Goal: Task Accomplishment & Management: Use online tool/utility

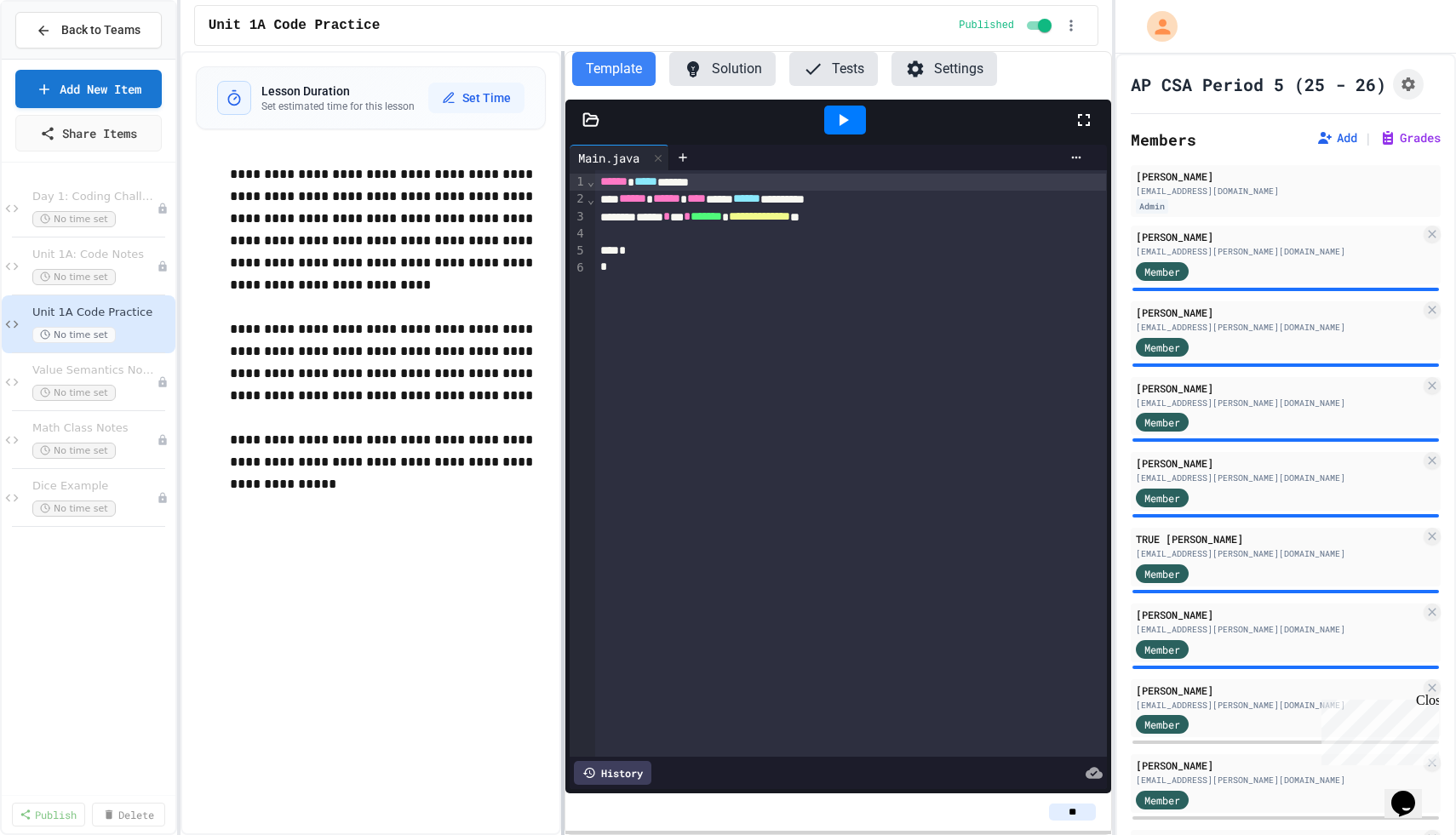
click at [561, 320] on div at bounding box center [562, 442] width 3 height 783
click at [102, 33] on span "Back to Teams" at bounding box center [101, 30] width 79 height 18
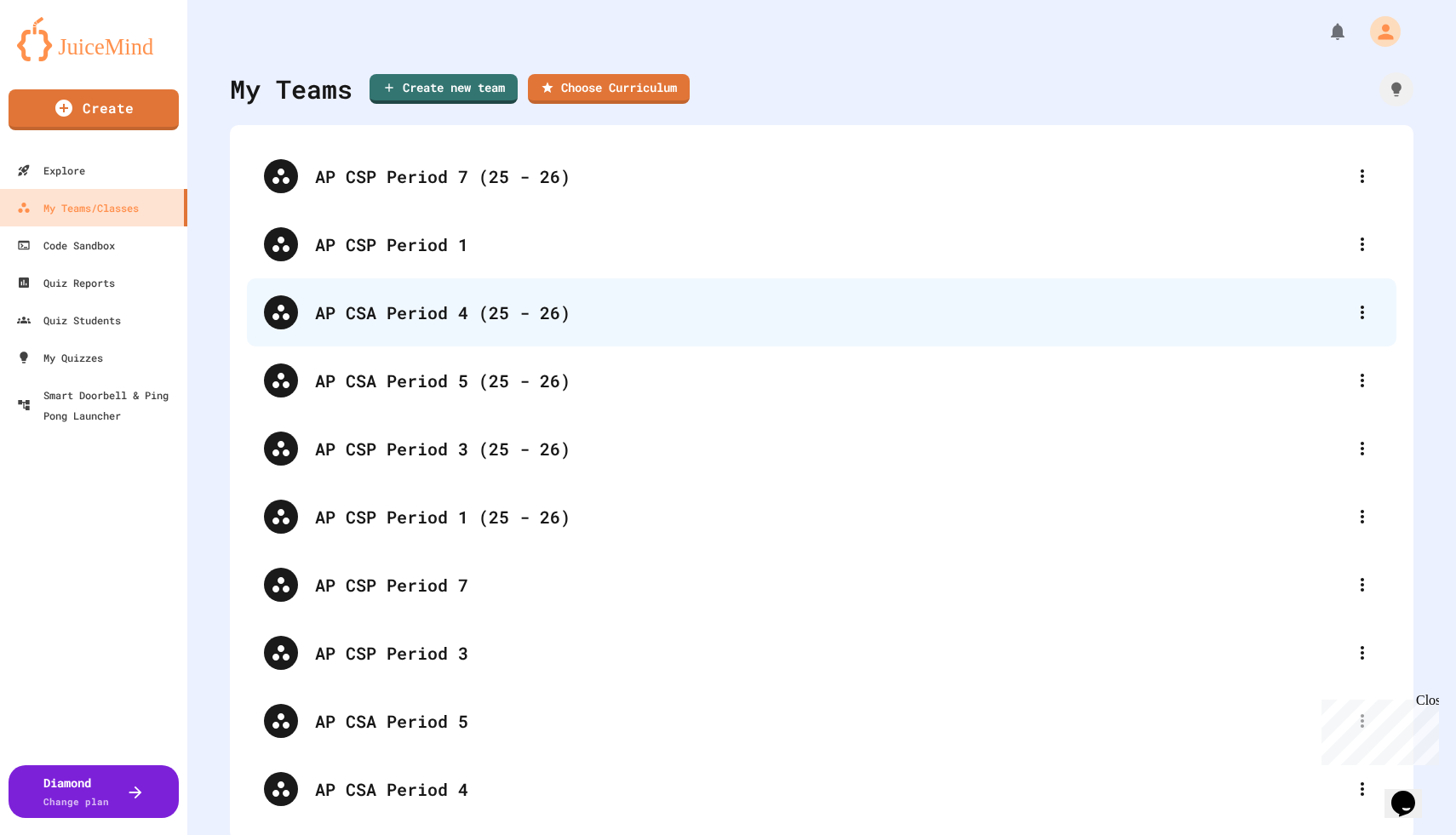
click at [430, 314] on div "AP CSA Period 4 (25 - 26)" at bounding box center [830, 312] width 1030 height 26
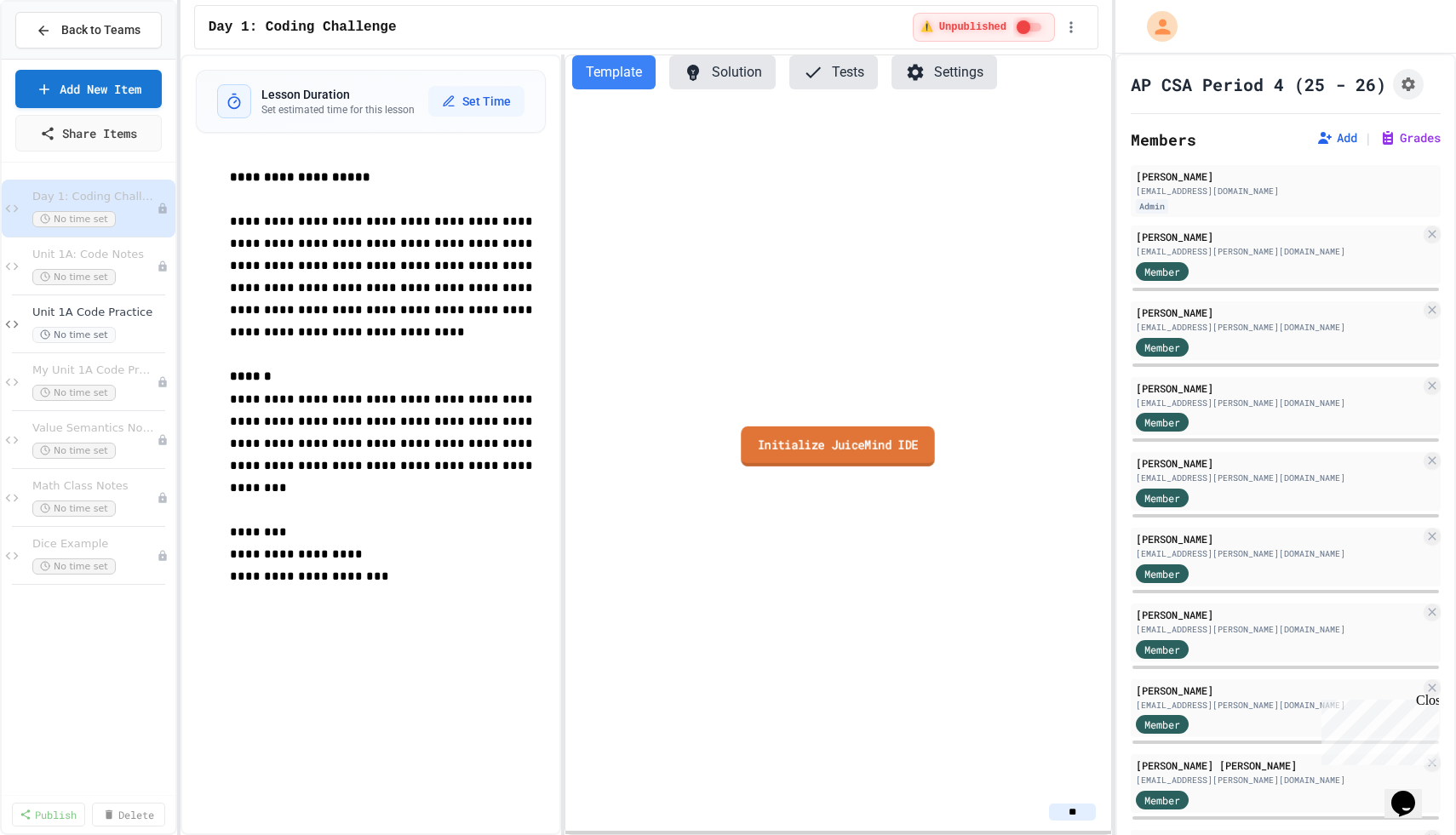
click at [815, 447] on link "Initialize JuiceMind IDE" at bounding box center [839, 446] width 194 height 40
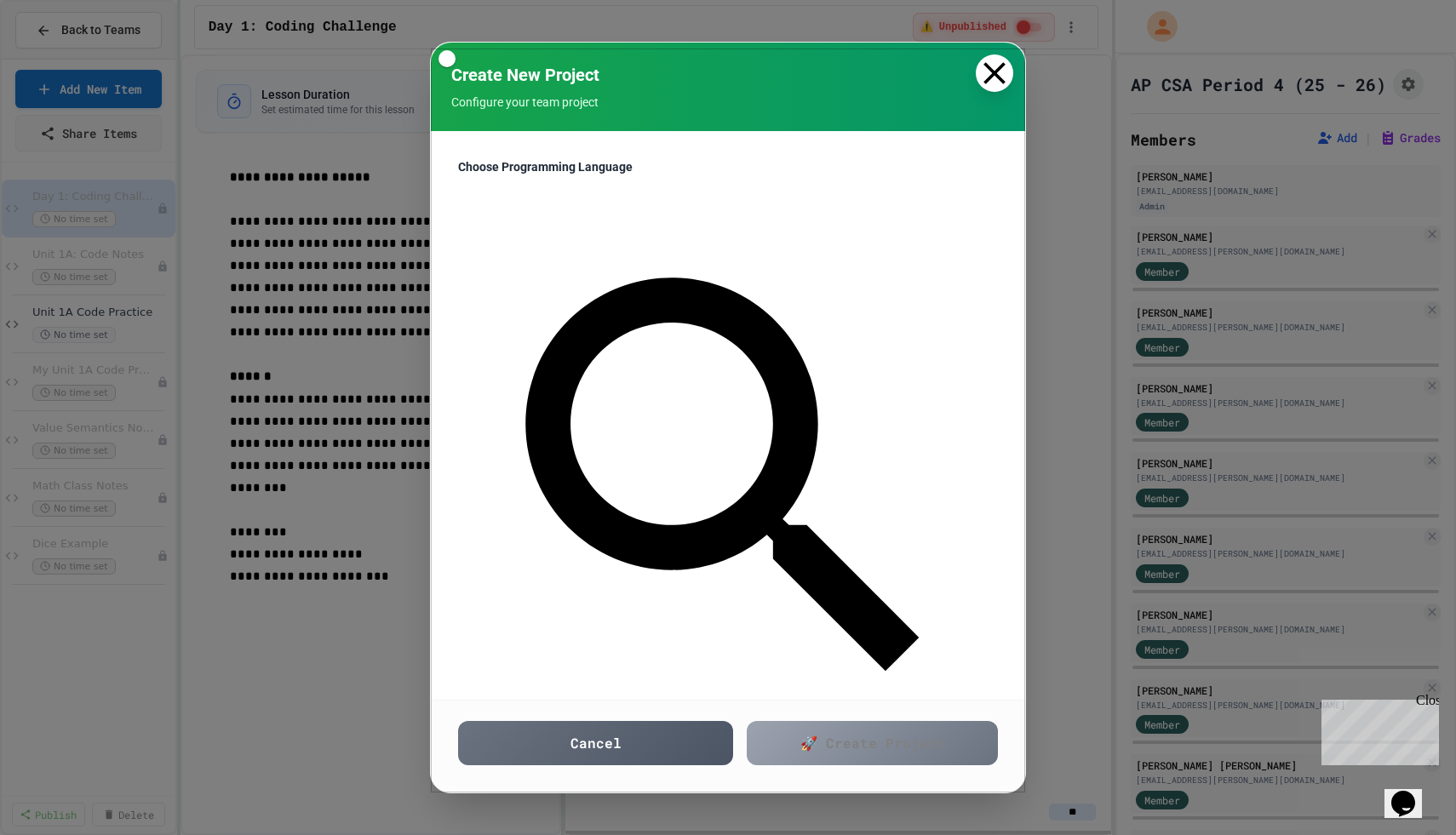
click at [991, 68] on icon at bounding box center [995, 73] width 38 height 38
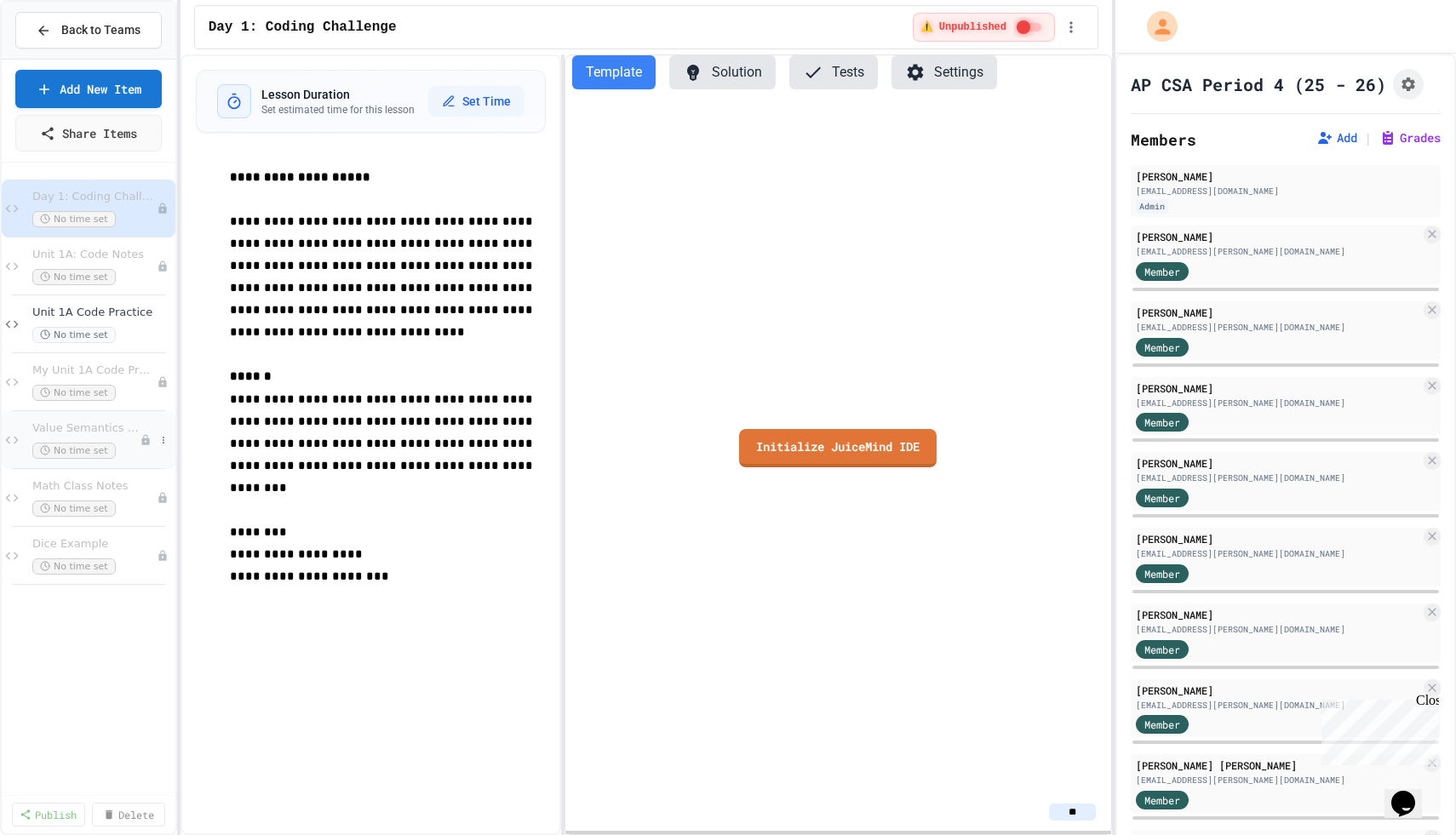
click at [102, 432] on span "Value Semantics Notes" at bounding box center [86, 428] width 107 height 15
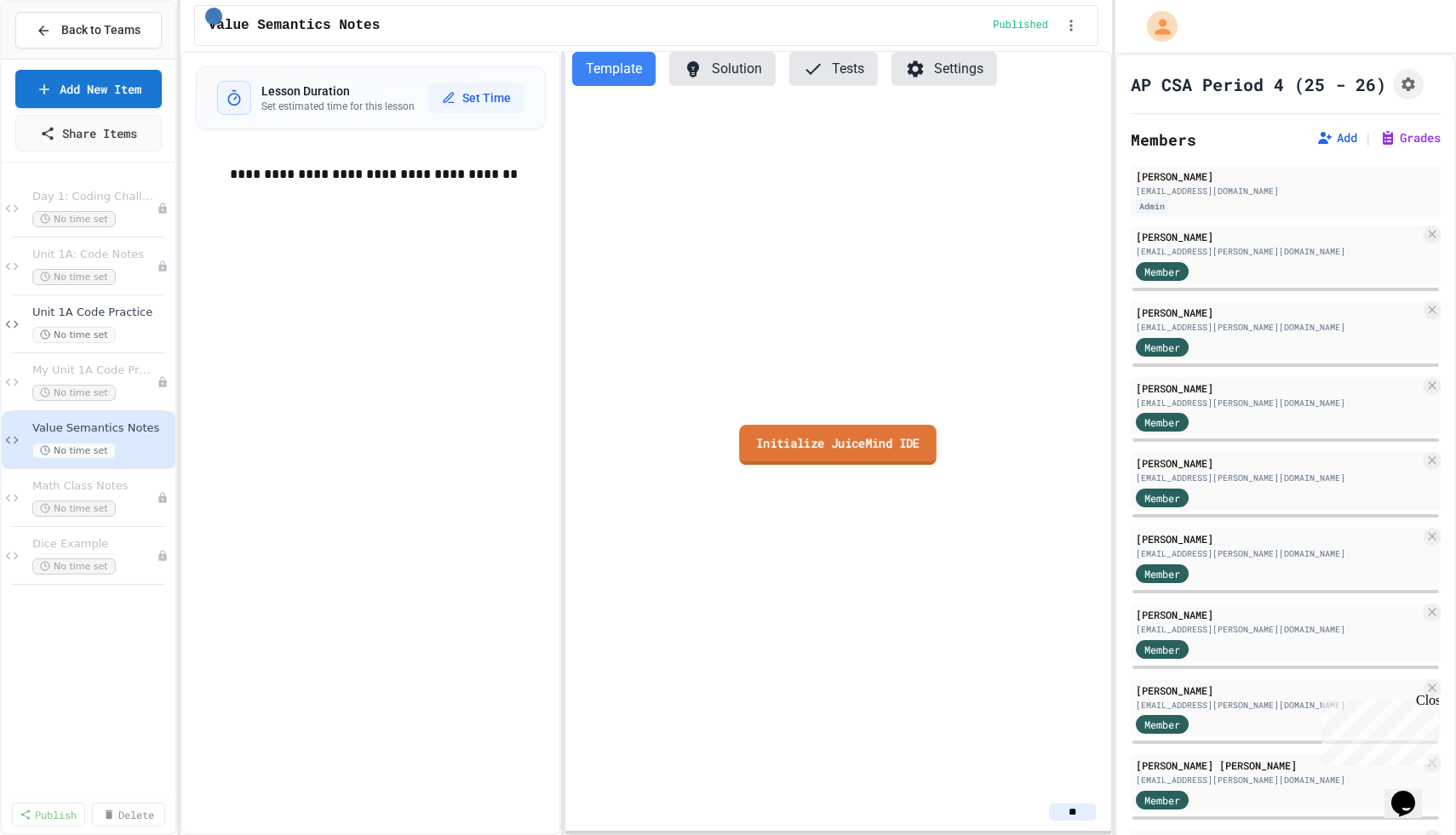
click at [849, 451] on link "Initialize JuiceMind IDE" at bounding box center [838, 444] width 197 height 40
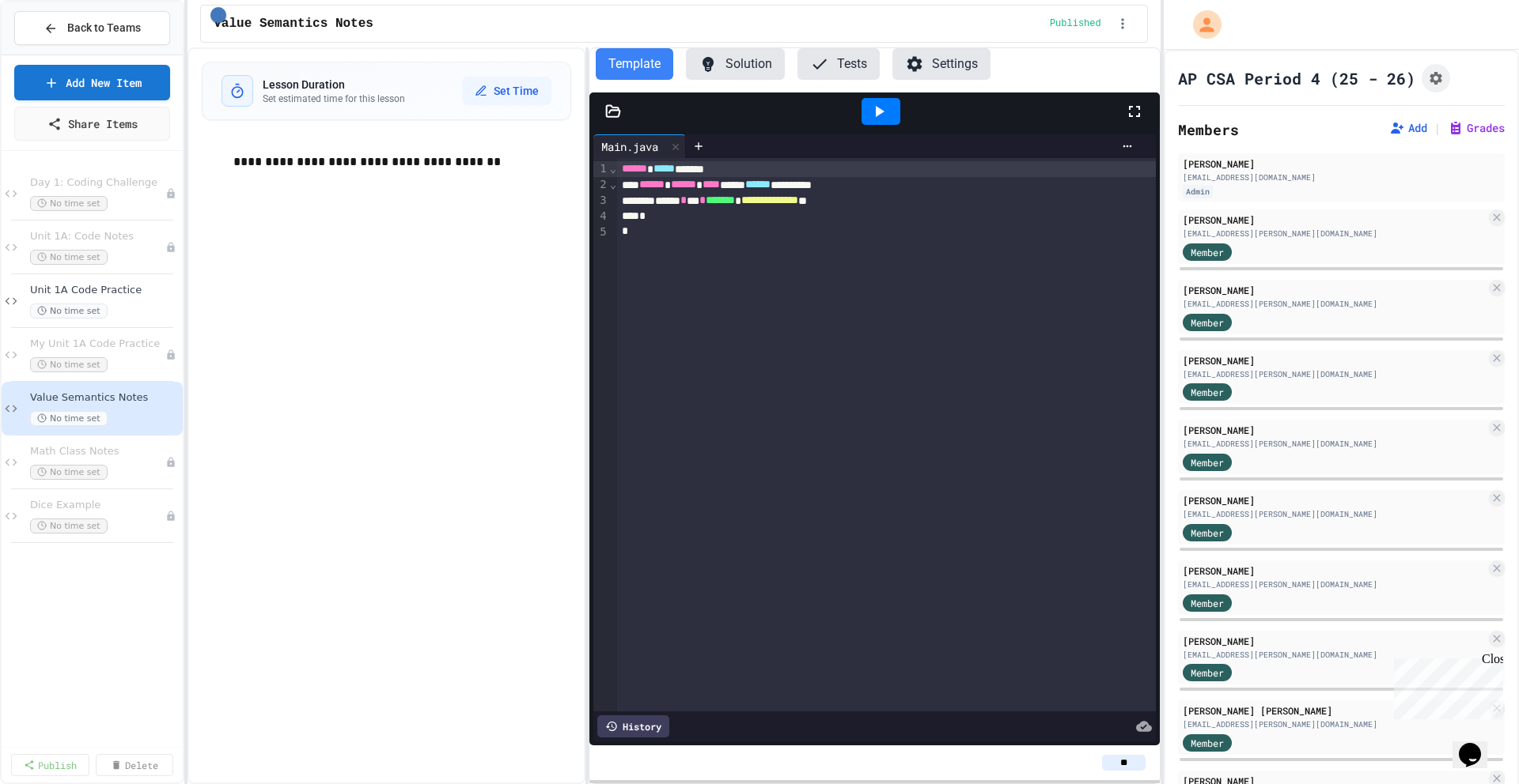
click at [787, 392] on div "**********" at bounding box center [886, 435] width 538 height 554
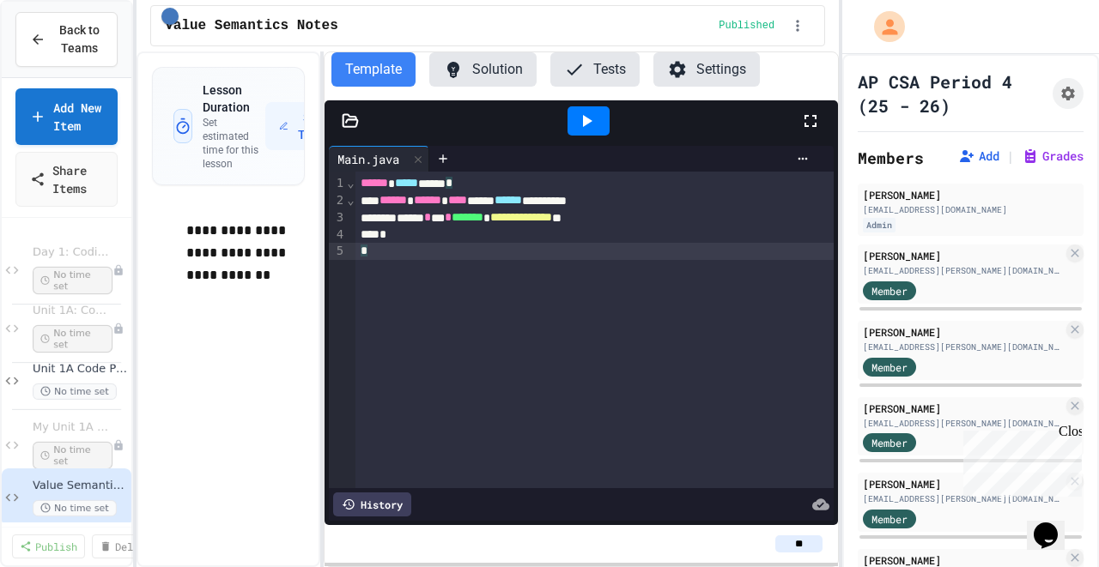
click at [323, 328] on div "**********" at bounding box center [487, 309] width 702 height 516
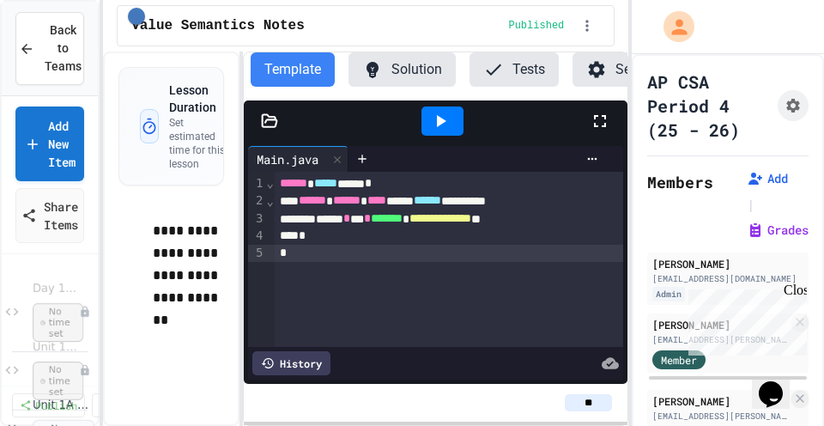
click at [604, 119] on icon at bounding box center [600, 121] width 21 height 21
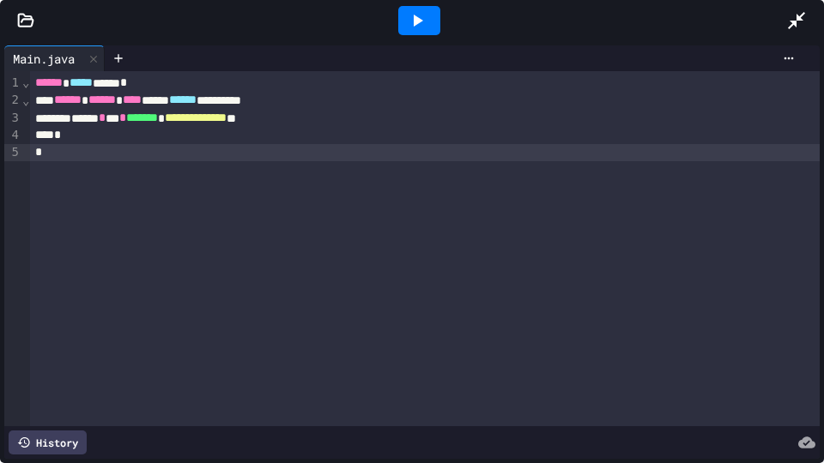
click at [377, 122] on div "**********" at bounding box center [425, 118] width 790 height 17
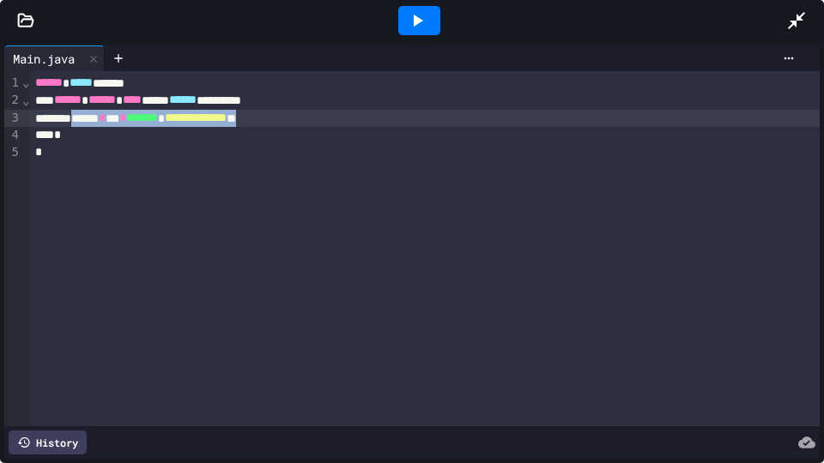
drag, startPoint x: 354, startPoint y: 118, endPoint x: 94, endPoint y: 118, distance: 260.0
click at [94, 118] on div "**********" at bounding box center [425, 118] width 790 height 17
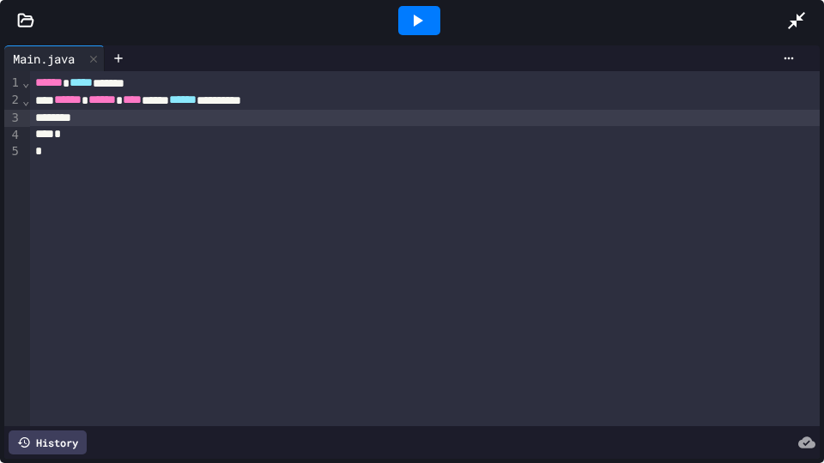
click at [167, 165] on div "**********" at bounding box center [425, 248] width 790 height 355
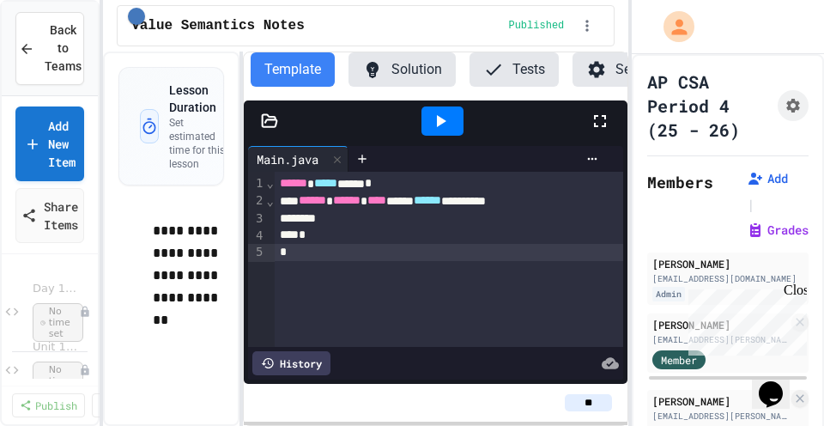
click at [272, 126] on icon at bounding box center [270, 120] width 15 height 12
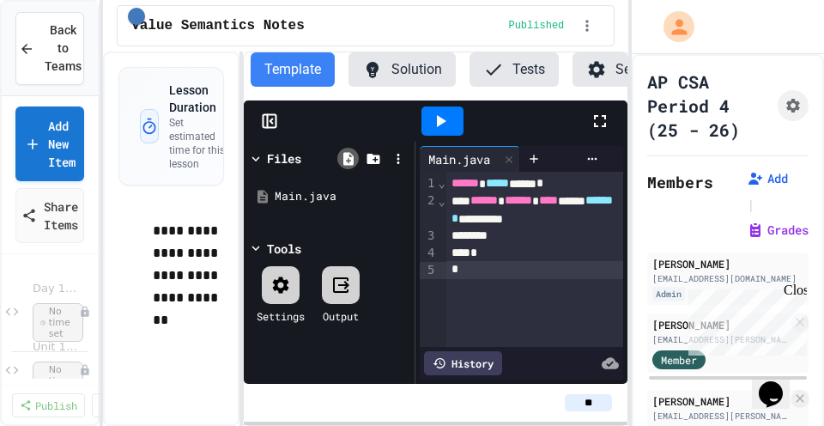
click at [349, 162] on icon at bounding box center [348, 158] width 10 height 13
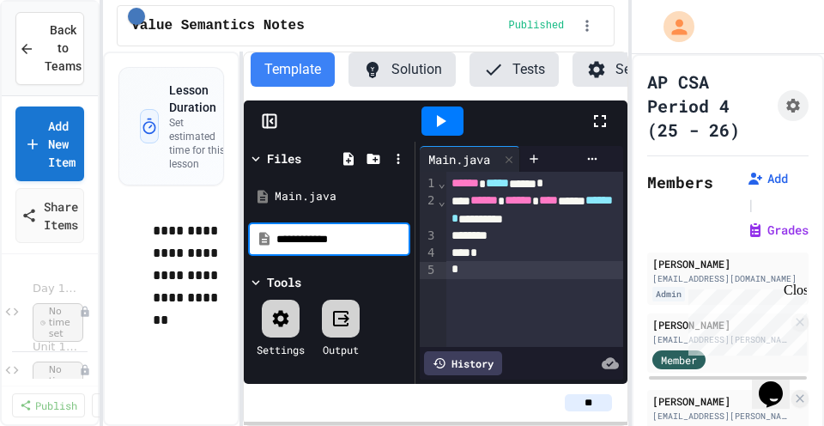
type input "**********"
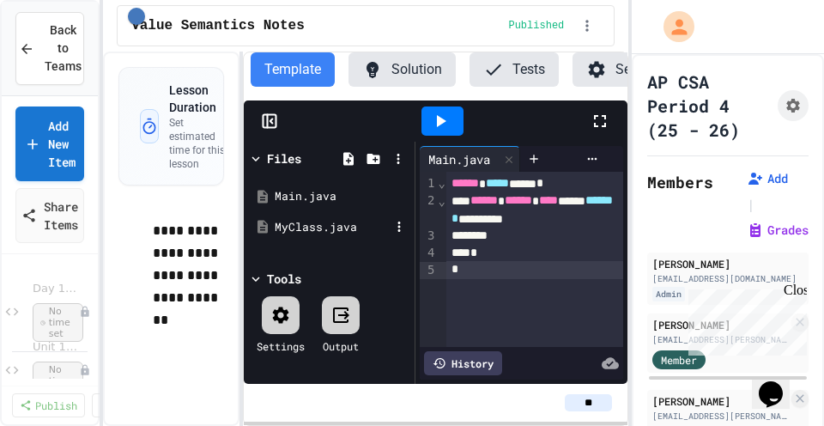
click at [317, 228] on div "MyClass.java" at bounding box center [332, 227] width 115 height 17
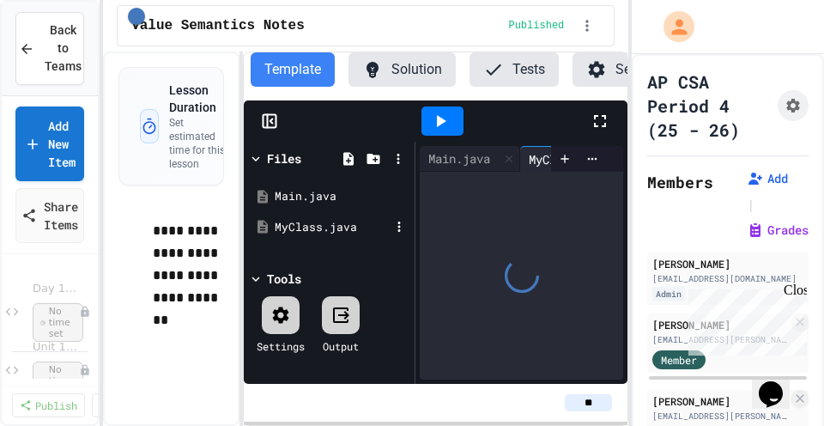
click at [317, 228] on div "MyClass.java" at bounding box center [332, 227] width 115 height 17
click at [601, 122] on icon at bounding box center [600, 121] width 21 height 21
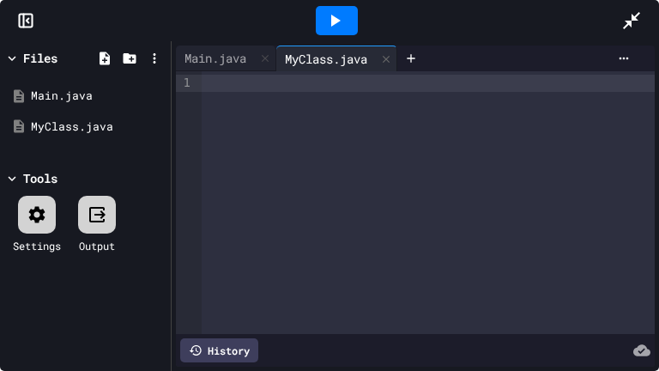
click at [242, 160] on div at bounding box center [428, 202] width 453 height 263
click at [14, 58] on icon at bounding box center [11, 58] width 15 height 15
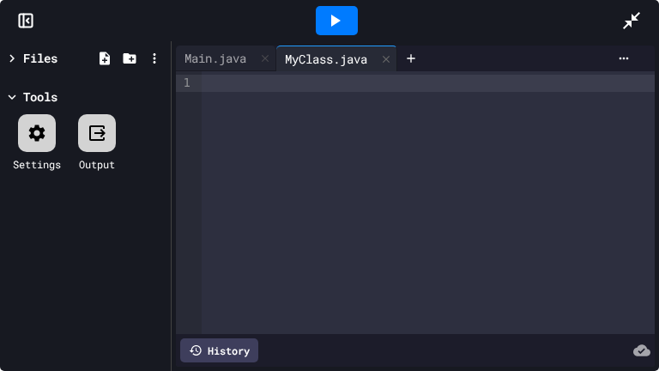
click at [25, 21] on icon at bounding box center [25, 20] width 17 height 17
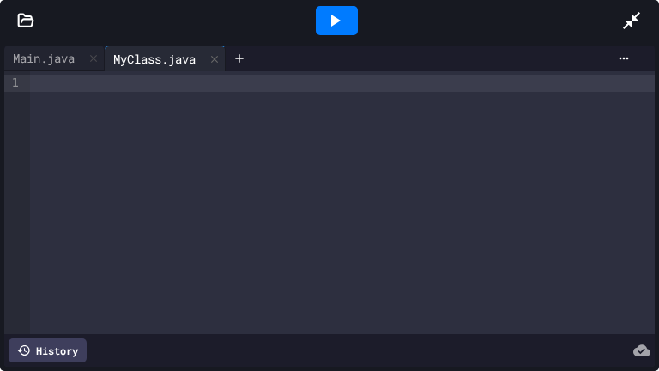
click at [100, 130] on div at bounding box center [342, 202] width 625 height 263
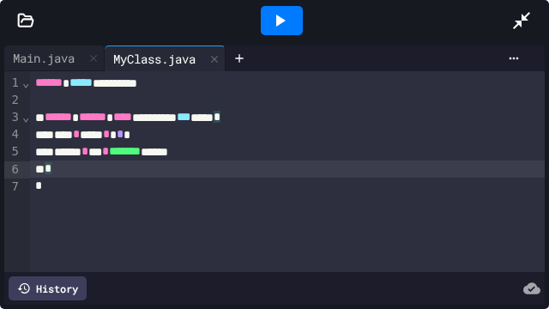
click at [80, 173] on div "*" at bounding box center [287, 168] width 515 height 17
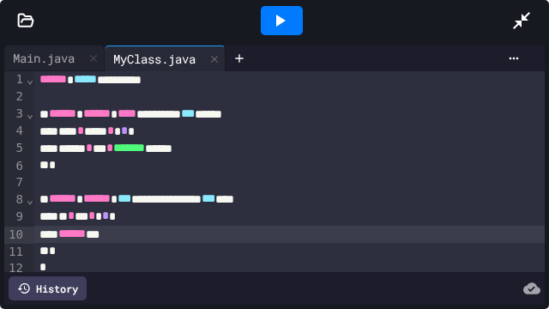
scroll to position [3, 0]
click at [53, 64] on div "Main.java" at bounding box center [43, 58] width 79 height 18
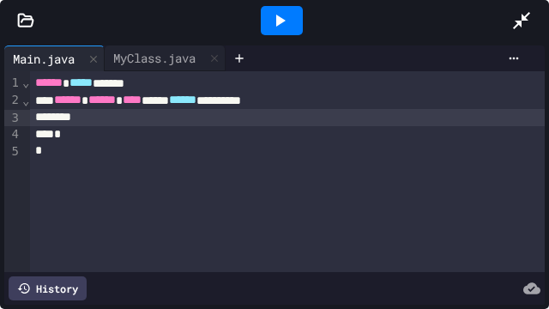
click at [154, 116] on div at bounding box center [287, 117] width 515 height 17
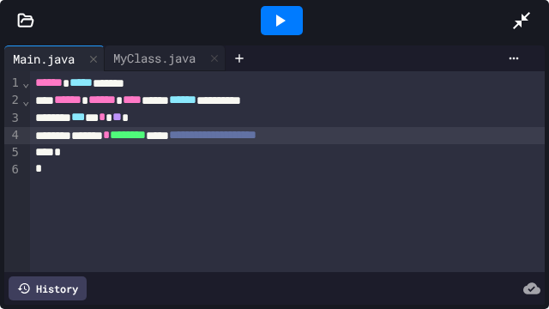
click at [281, 24] on icon at bounding box center [279, 20] width 21 height 21
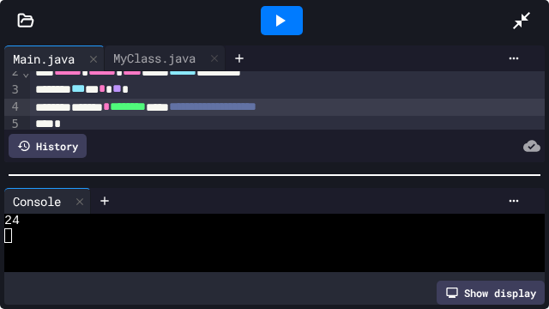
scroll to position [28, 0]
click at [404, 106] on div "**********" at bounding box center [287, 107] width 515 height 17
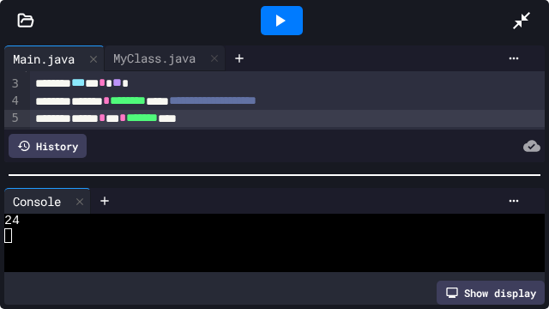
click at [283, 26] on icon at bounding box center [279, 20] width 21 height 21
click at [267, 118] on div "****** * *** * ******* ****" at bounding box center [287, 118] width 515 height 17
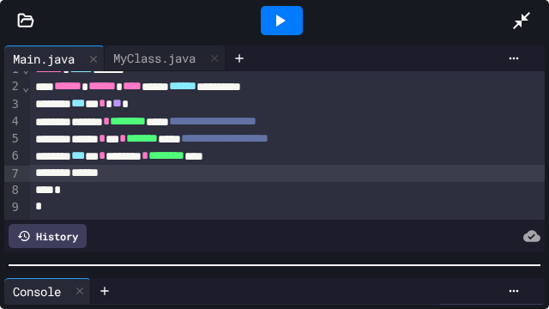
scroll to position [0, 0]
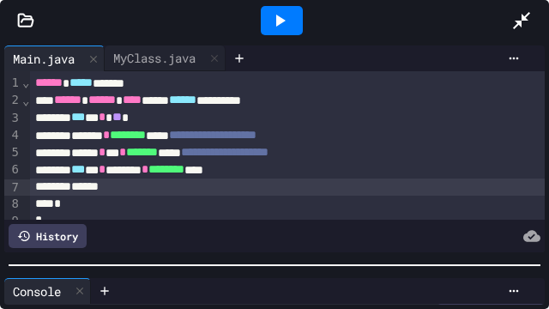
click at [312, 274] on div at bounding box center [274, 265] width 549 height 17
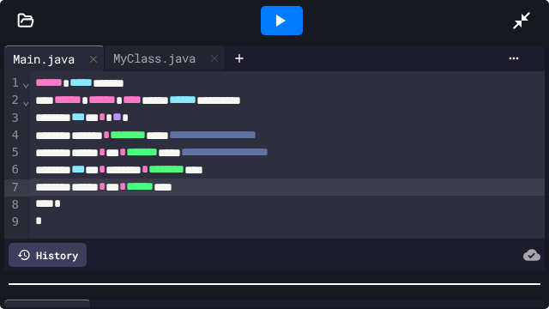
click at [154, 187] on span "******" at bounding box center [139, 186] width 27 height 12
click at [273, 28] on icon at bounding box center [279, 20] width 21 height 21
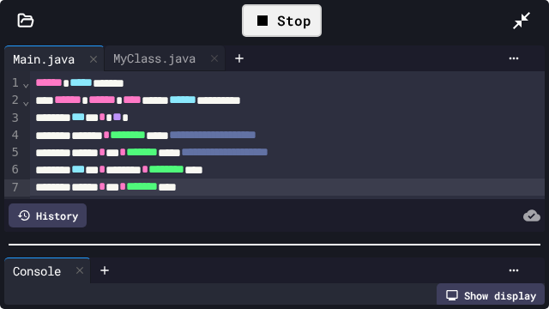
scroll to position [73, 0]
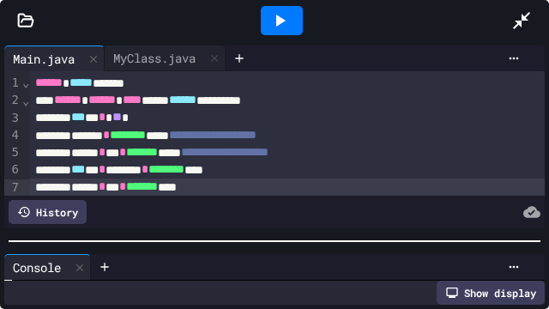
click at [221, 239] on div at bounding box center [274, 241] width 549 height 17
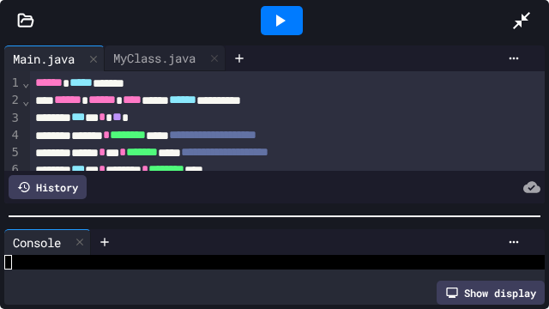
click at [209, 211] on div at bounding box center [274, 216] width 549 height 17
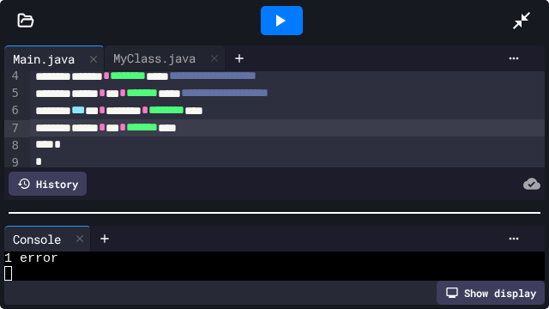
scroll to position [62, 0]
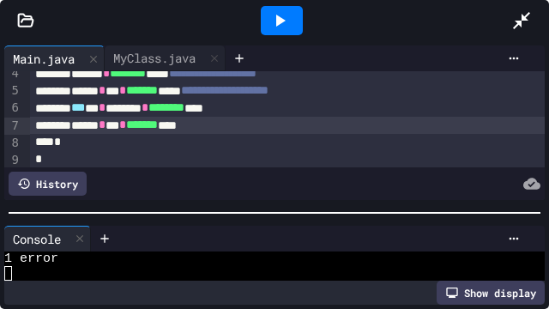
click at [273, 27] on icon at bounding box center [279, 20] width 21 height 21
click at [166, 213] on div at bounding box center [275, 213] width 532 height 2
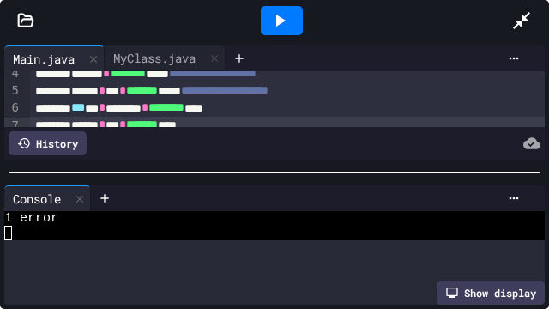
click at [174, 165] on div at bounding box center [274, 172] width 549 height 17
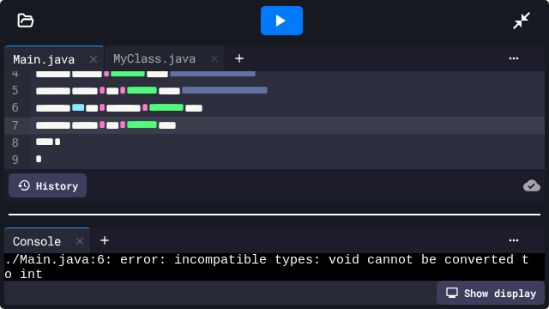
scroll to position [34, 0]
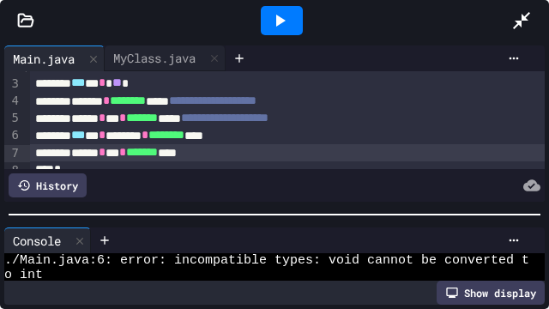
click at [163, 223] on div at bounding box center [274, 214] width 549 height 17
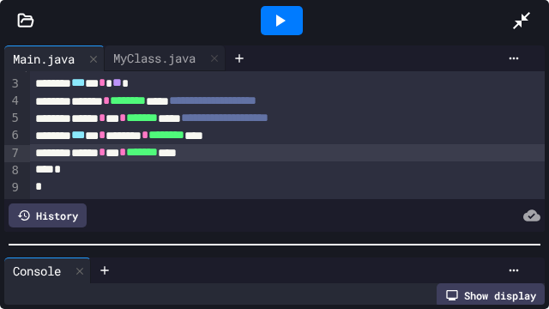
scroll to position [58, 0]
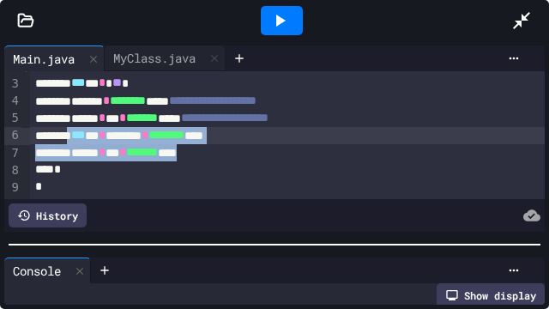
drag, startPoint x: 254, startPoint y: 155, endPoint x: 84, endPoint y: 142, distance: 170.4
click at [84, 142] on div "**********" at bounding box center [287, 117] width 515 height 161
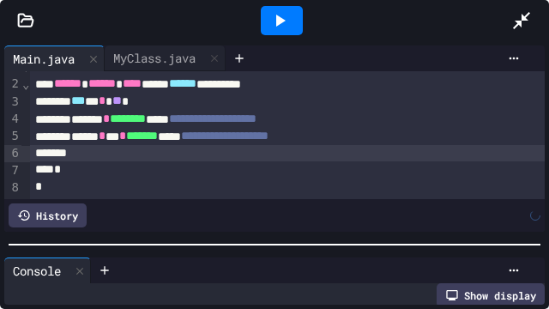
scroll to position [16, 0]
click at [157, 154] on div at bounding box center [287, 153] width 515 height 17
click at [431, 136] on div "**********" at bounding box center [287, 136] width 515 height 17
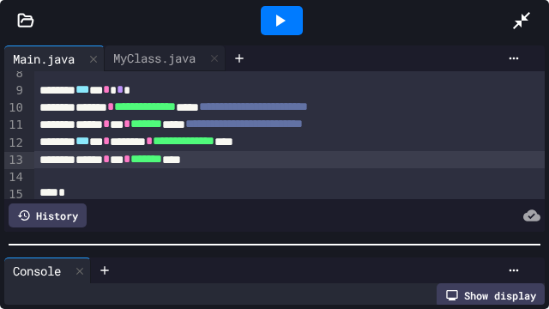
scroll to position [133, 0]
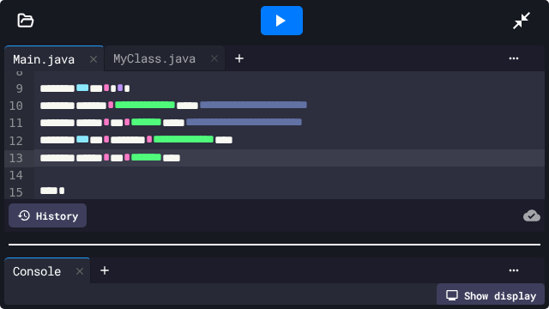
click at [275, 19] on icon at bounding box center [279, 20] width 21 height 21
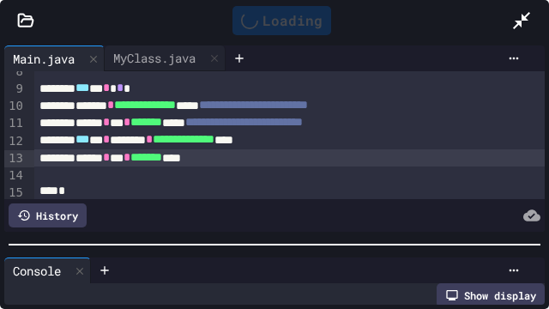
scroll to position [0, 0]
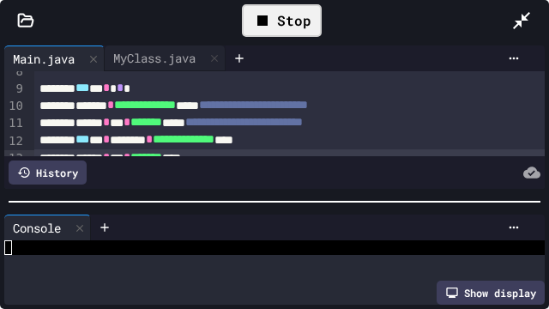
click at [163, 198] on div at bounding box center [274, 201] width 549 height 17
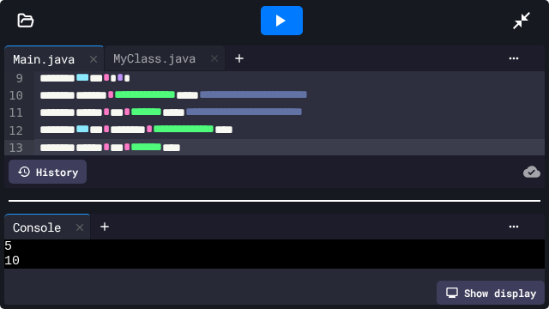
scroll to position [139, 0]
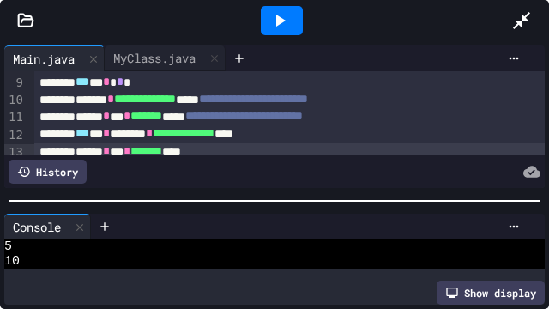
click at [467, 118] on div "**********" at bounding box center [289, 116] width 511 height 17
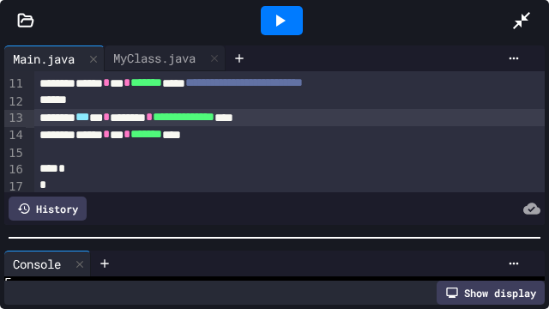
scroll to position [151, 0]
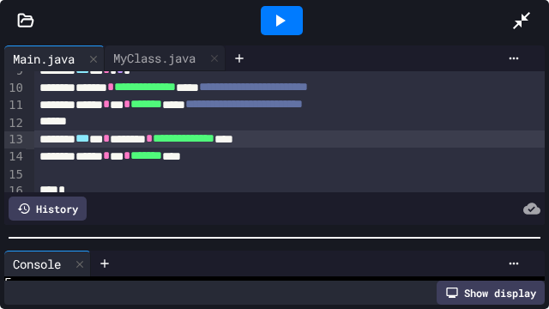
click at [372, 246] on div at bounding box center [274, 237] width 549 height 17
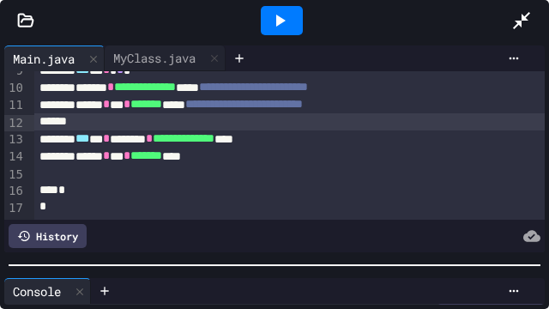
click at [164, 122] on div at bounding box center [289, 121] width 511 height 17
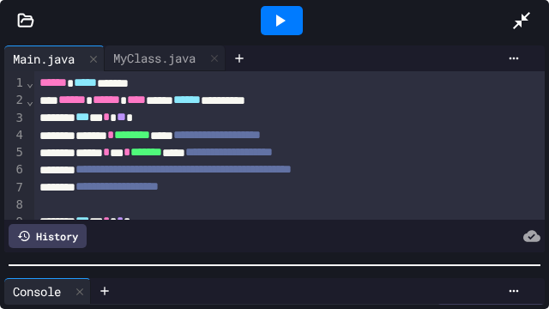
scroll to position [0, 0]
click at [145, 62] on div "MyClass.java" at bounding box center [155, 58] width 100 height 18
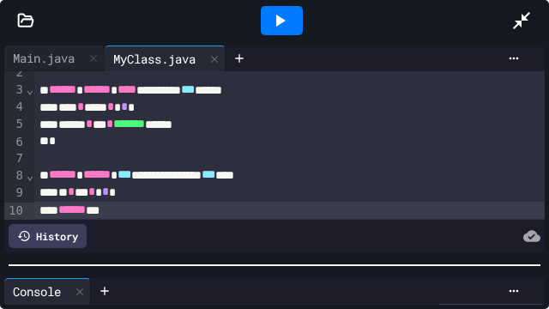
scroll to position [27, 0]
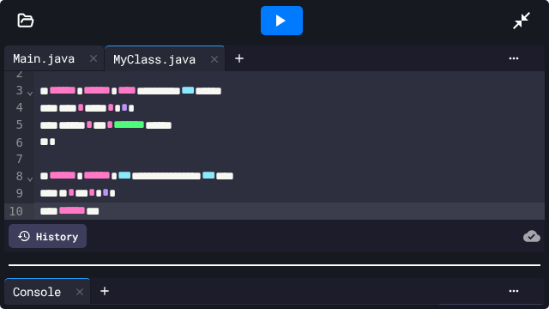
click at [59, 59] on div "Main.java" at bounding box center [43, 58] width 79 height 18
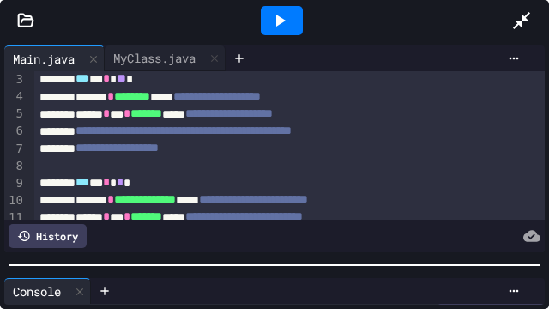
scroll to position [33, 0]
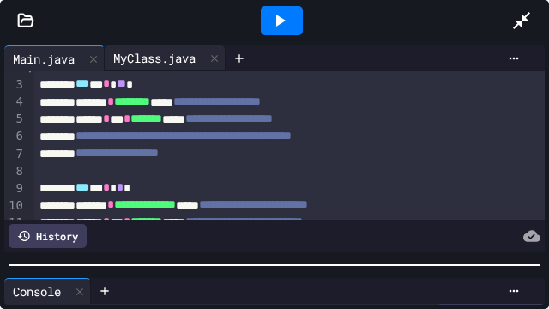
click at [169, 58] on div "MyClass.java" at bounding box center [155, 58] width 100 height 18
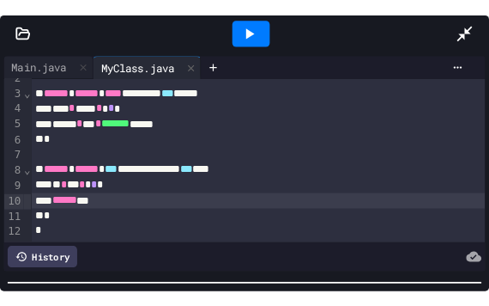
scroll to position [29, 0]
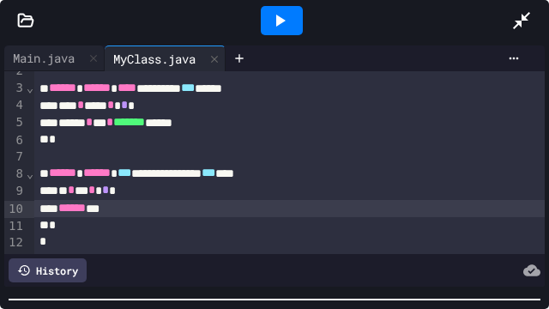
click at [212, 304] on div at bounding box center [274, 299] width 549 height 17
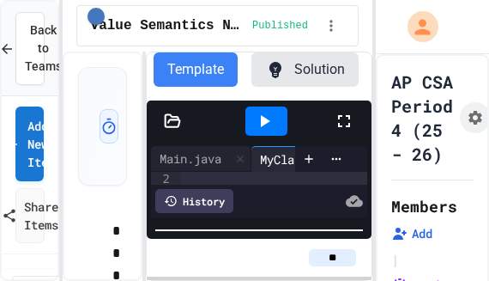
scroll to position [44, 0]
